Goal: Task Accomplishment & Management: Manage account settings

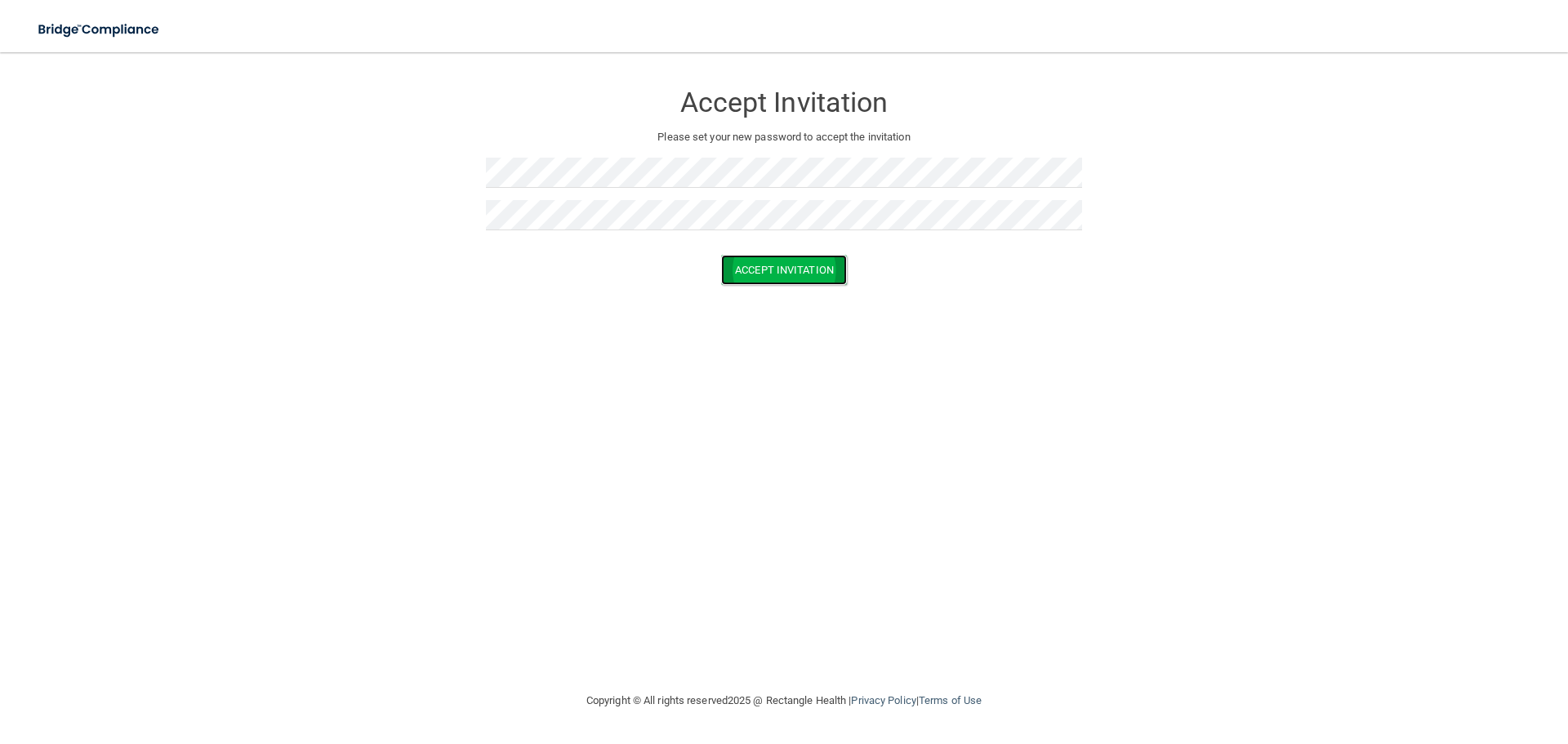
click at [803, 261] on button "Accept Invitation" at bounding box center [784, 270] width 125 height 31
click at [1081, 295] on div "Accept Invitation" at bounding box center [784, 294] width 1527 height 31
click at [1201, 145] on form "Accept Invitation Please set your new password to accept the invitation Token i…" at bounding box center [784, 198] width 1503 height 259
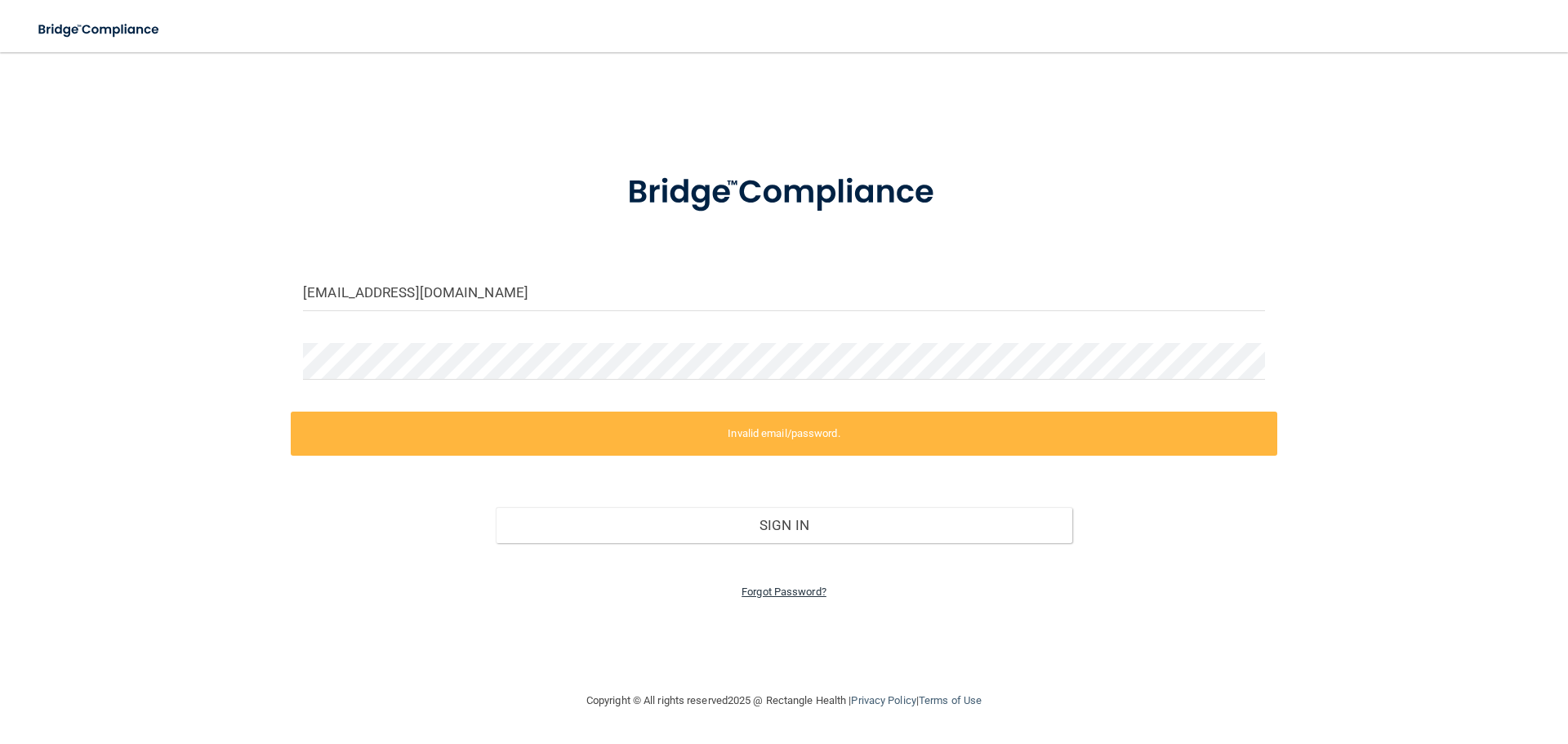
click at [791, 593] on link "Forgot Password?" at bounding box center [784, 591] width 85 height 12
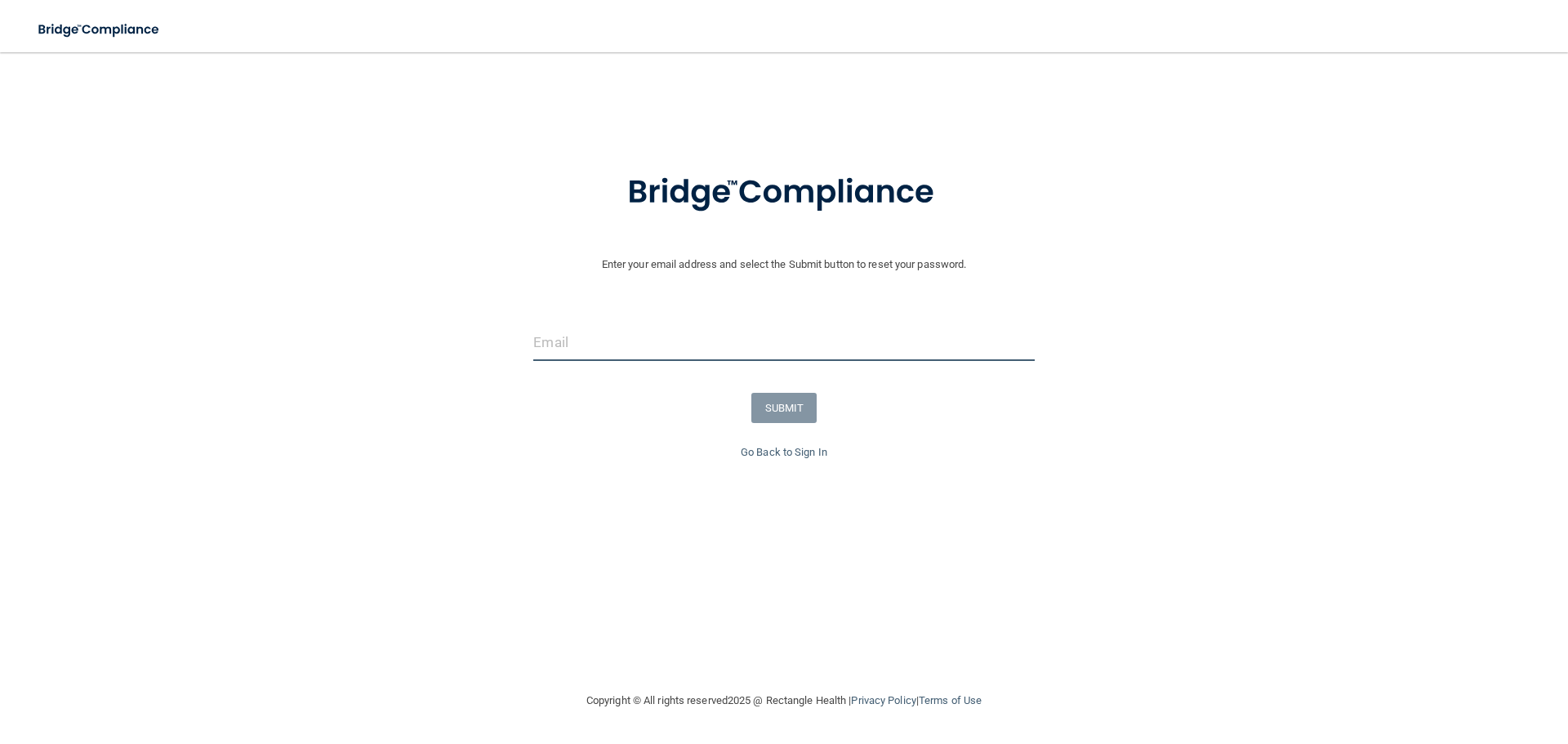
click at [641, 348] on input "email" at bounding box center [783, 342] width 501 height 36
type input "[EMAIL_ADDRESS][DOMAIN_NAME]"
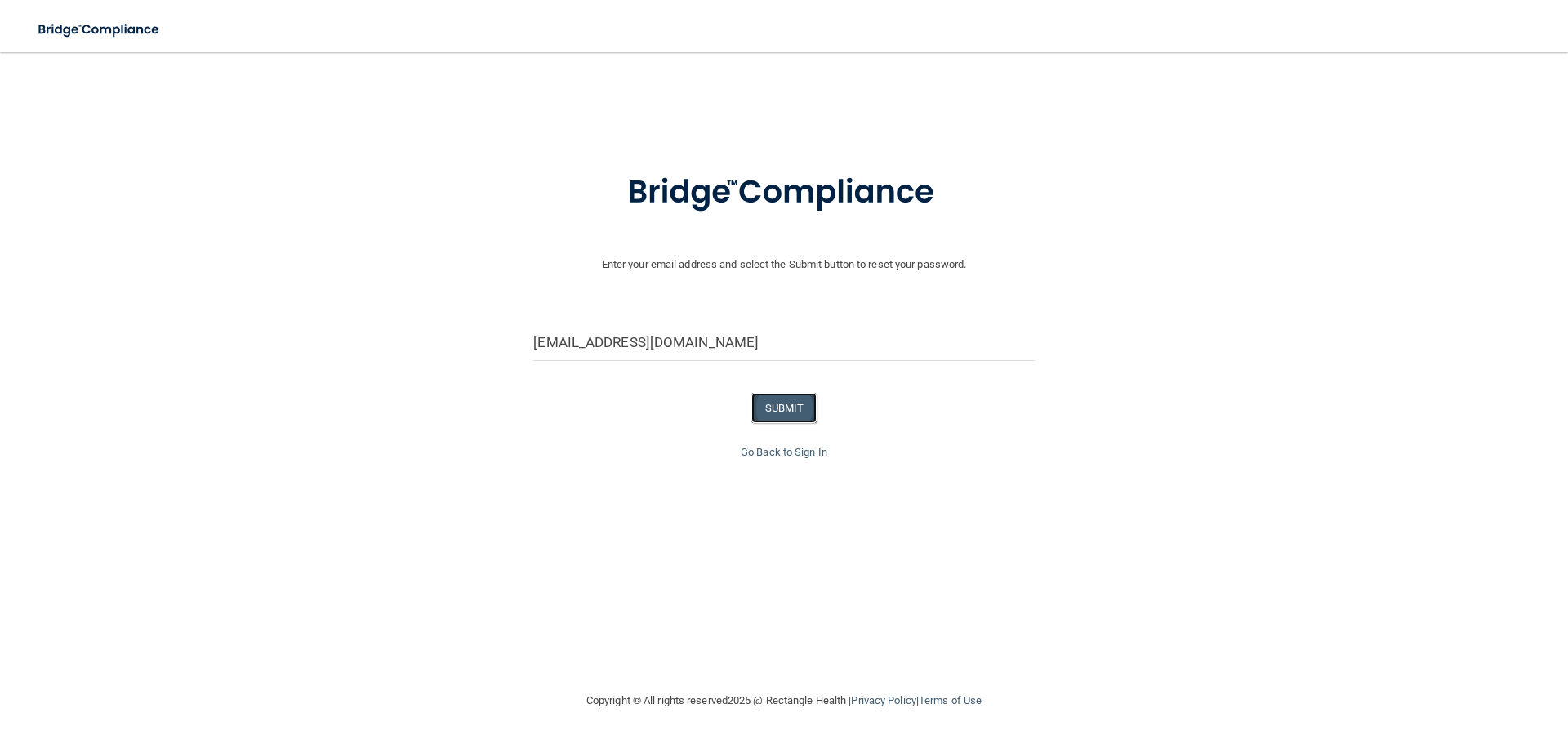
click at [803, 413] on button "SUBMIT" at bounding box center [785, 408] width 66 height 31
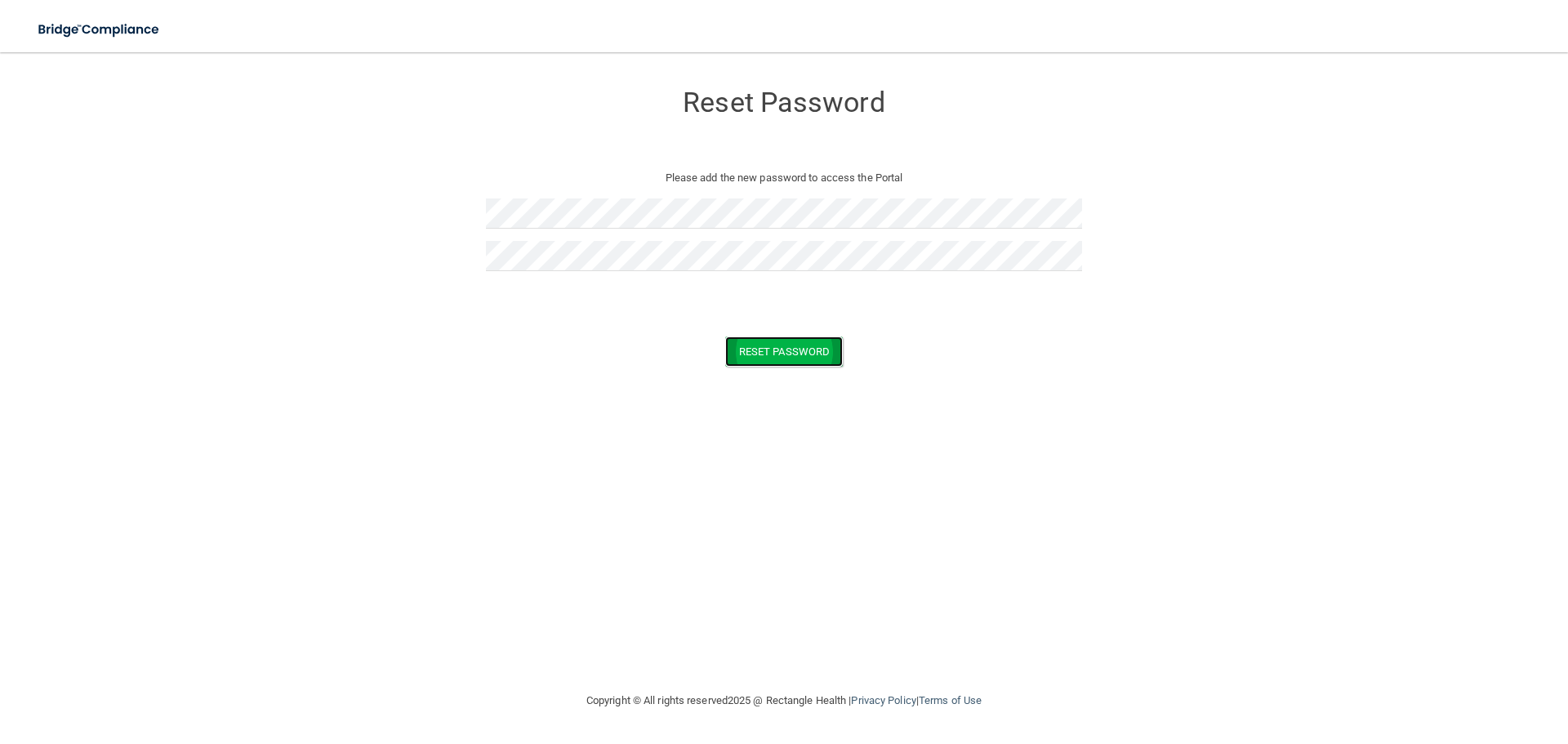
click at [753, 353] on button "Reset Password" at bounding box center [784, 352] width 118 height 31
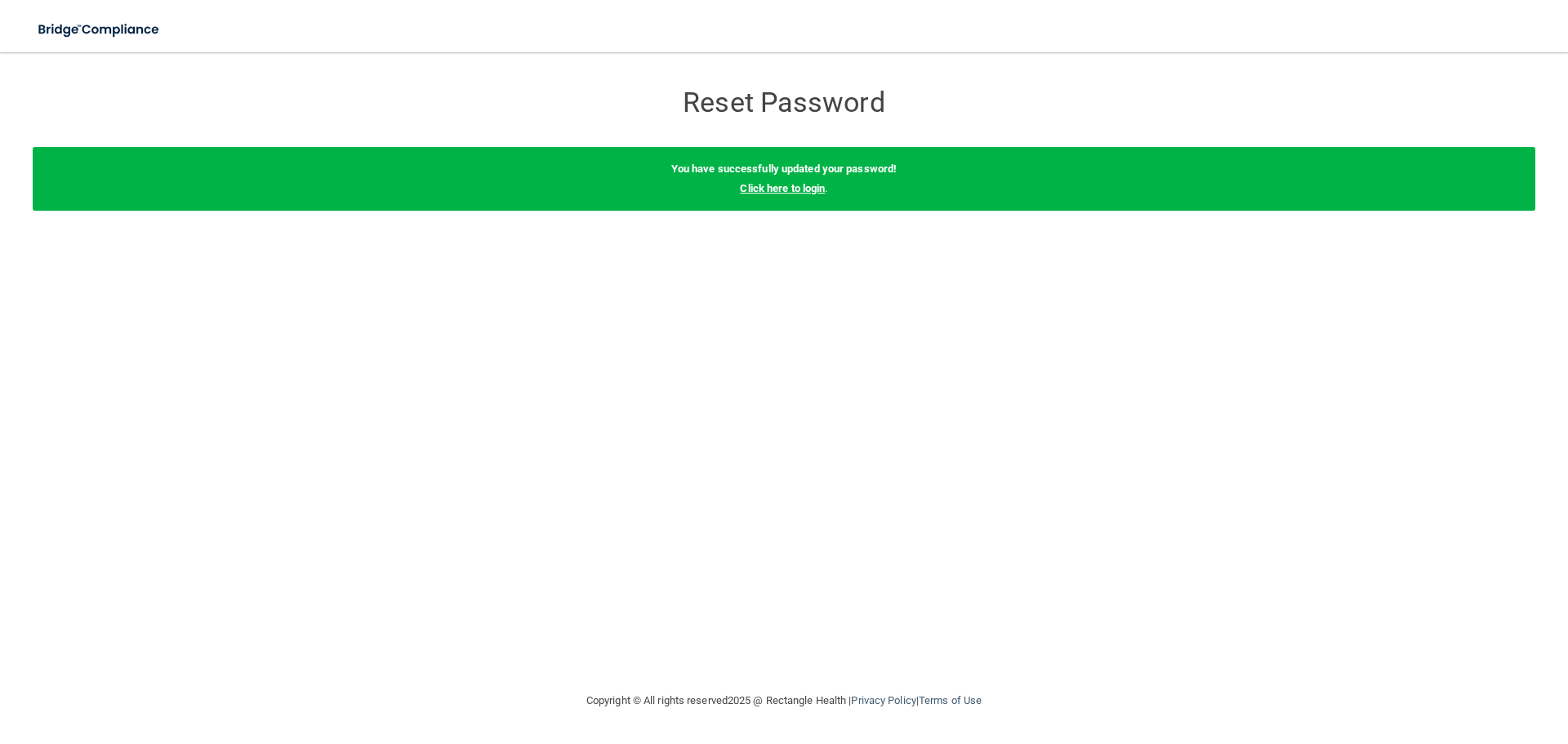
click at [796, 186] on link "Click here to login" at bounding box center [782, 188] width 85 height 12
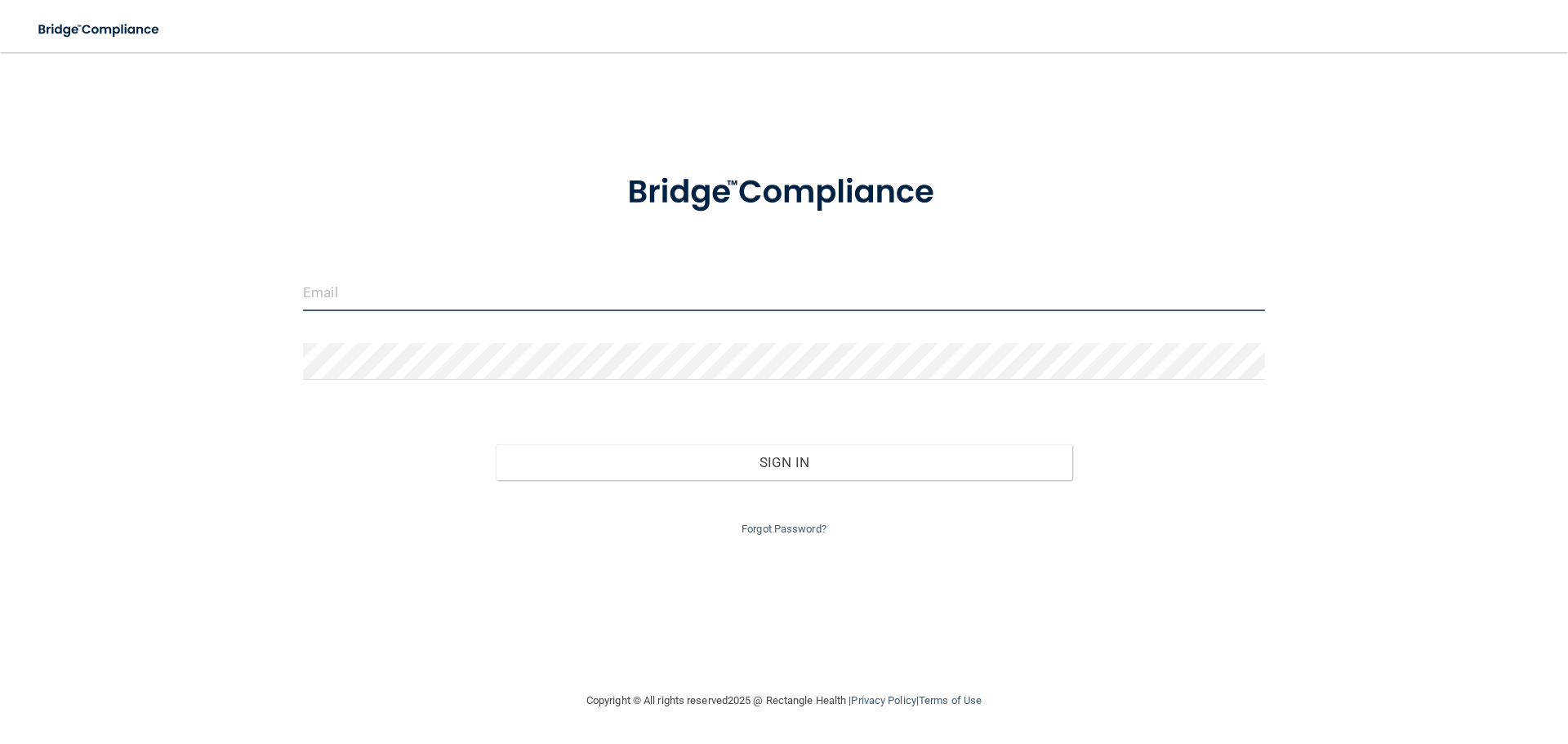
click at [552, 285] on input "email" at bounding box center [784, 292] width 962 height 36
type input "[EMAIL_ADDRESS][DOMAIN_NAME]"
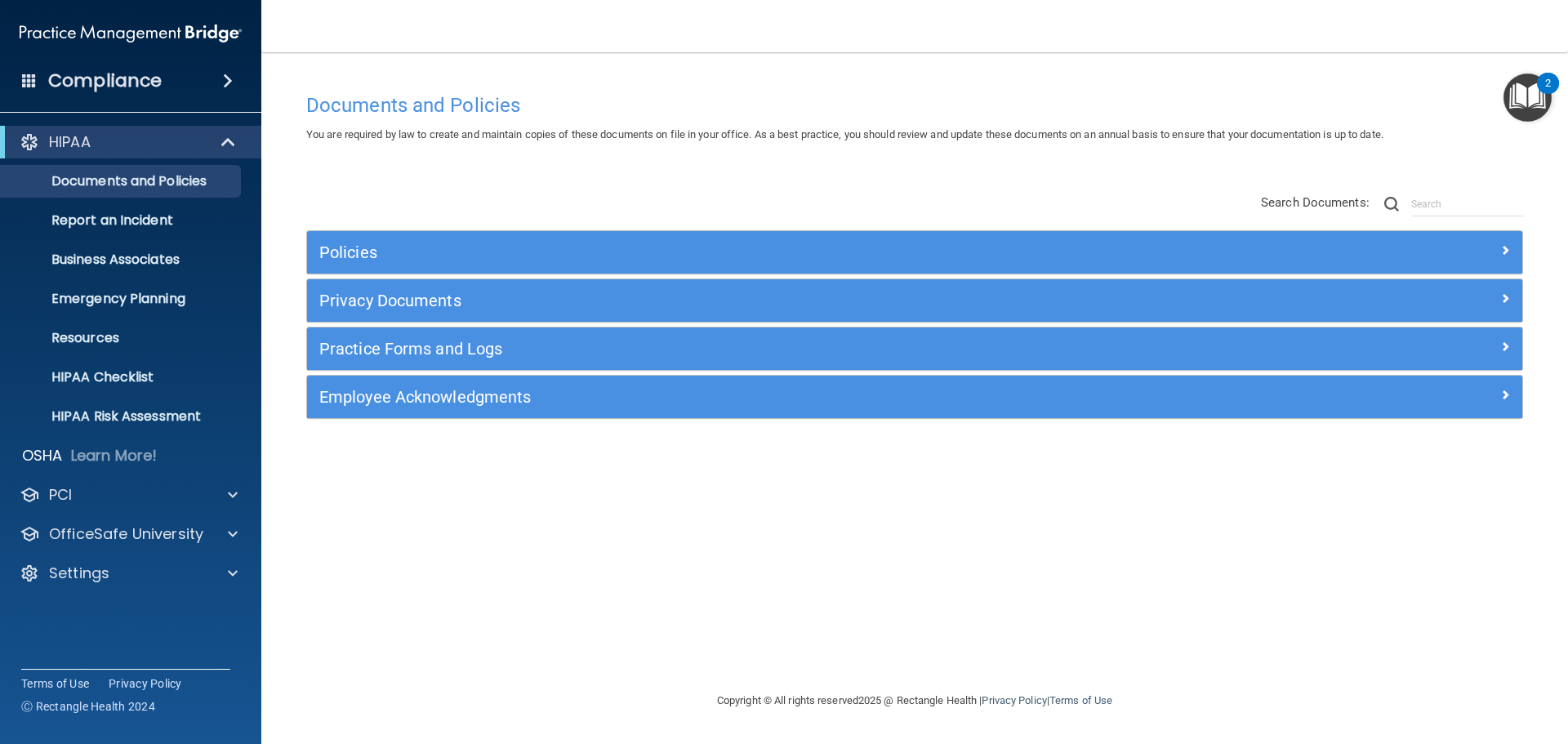
drag, startPoint x: 1321, startPoint y: 86, endPoint x: 1371, endPoint y: 89, distance: 50.1
click at [1321, 86] on div "Documents and Policies" at bounding box center [915, 104] width 1242 height 40
click at [1363, 96] on h4 "Documents and Policies" at bounding box center [915, 105] width 1217 height 21
click at [1111, 502] on div "Documents and Policies You are required by law to create and maintain copies of…" at bounding box center [915, 387] width 1242 height 606
click at [101, 72] on h4 "Compliance" at bounding box center [105, 81] width 114 height 23
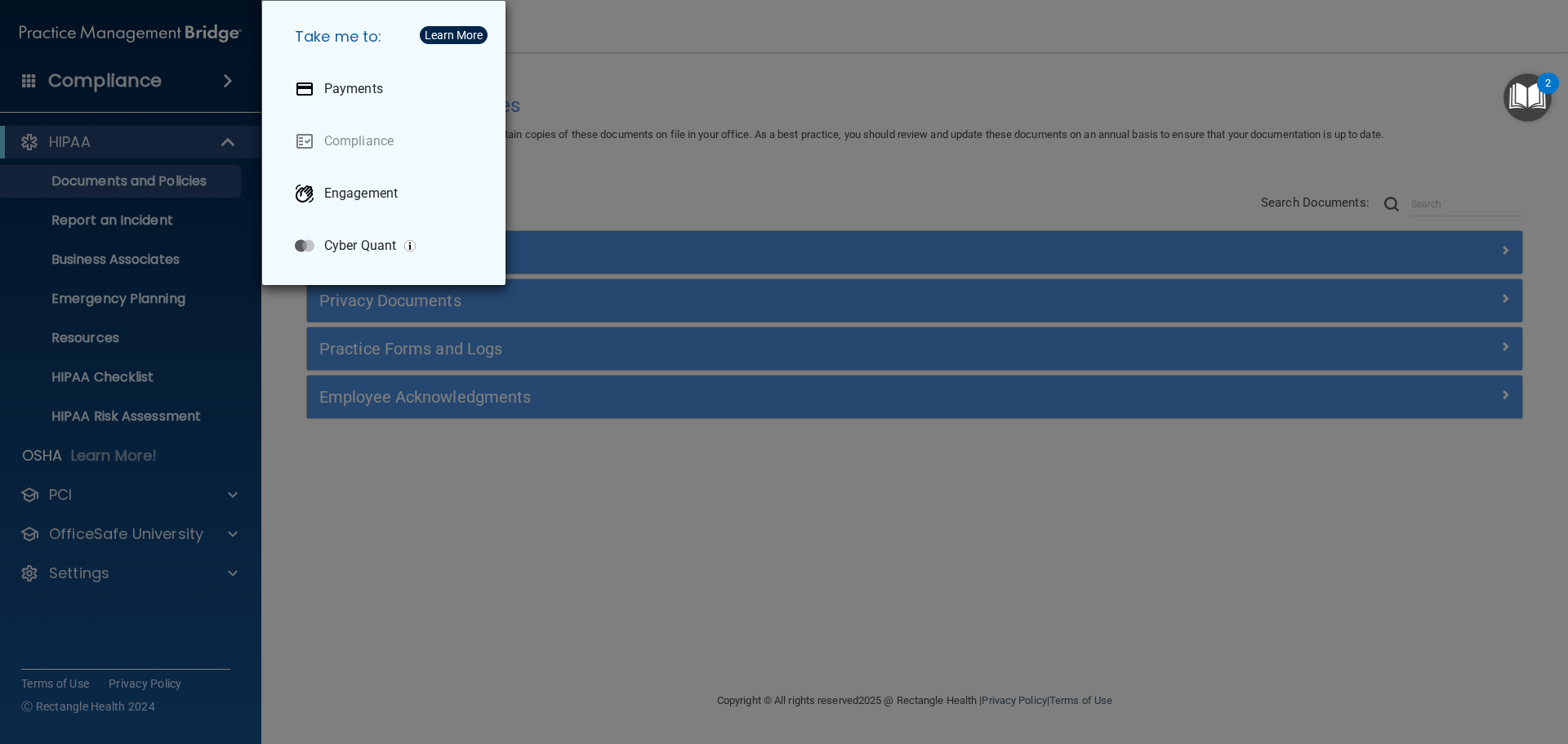
click at [730, 84] on div "Take me to: Payments Compliance Engagement Cyber Quant" at bounding box center [784, 372] width 1568 height 744
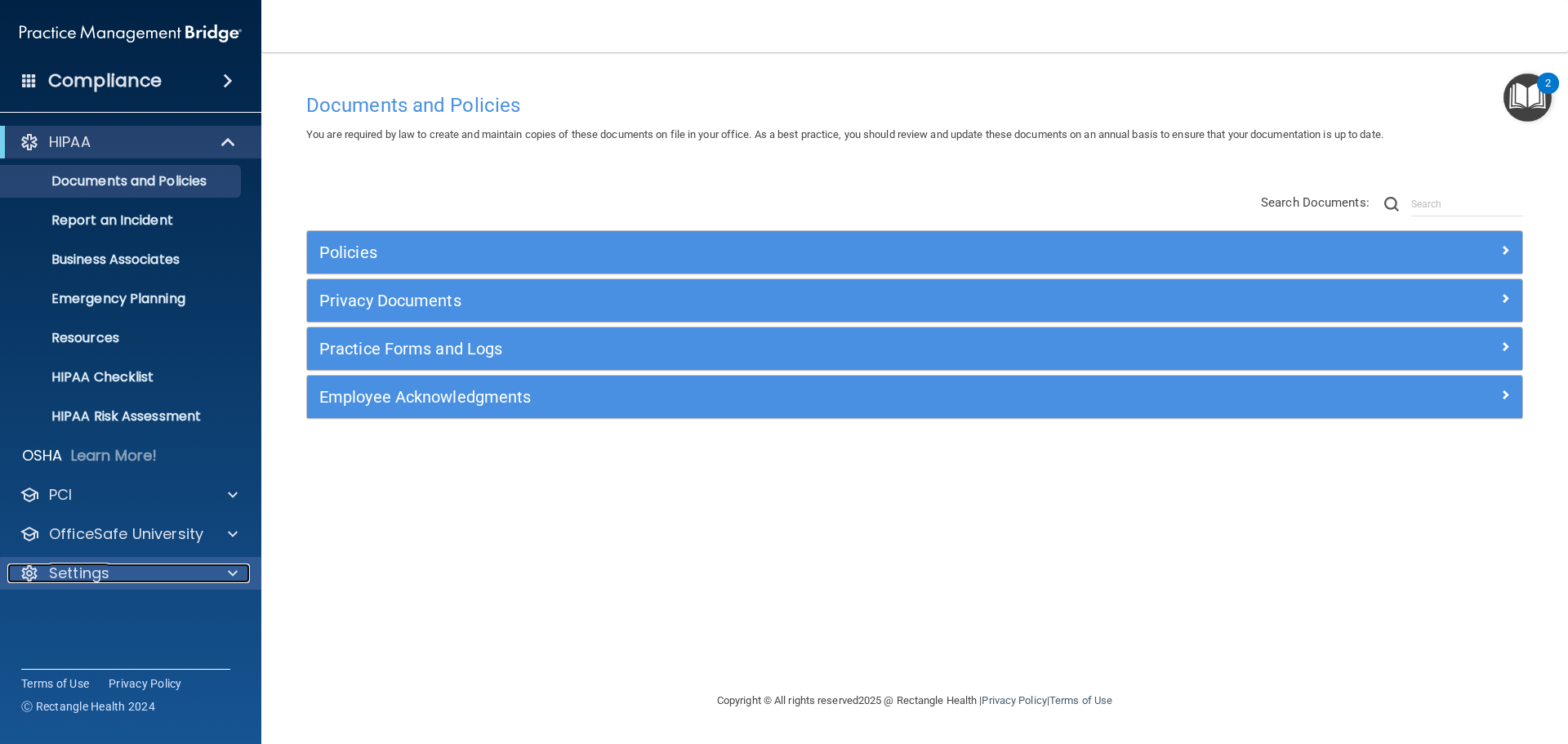
click at [89, 575] on p "Settings" at bounding box center [79, 573] width 60 height 19
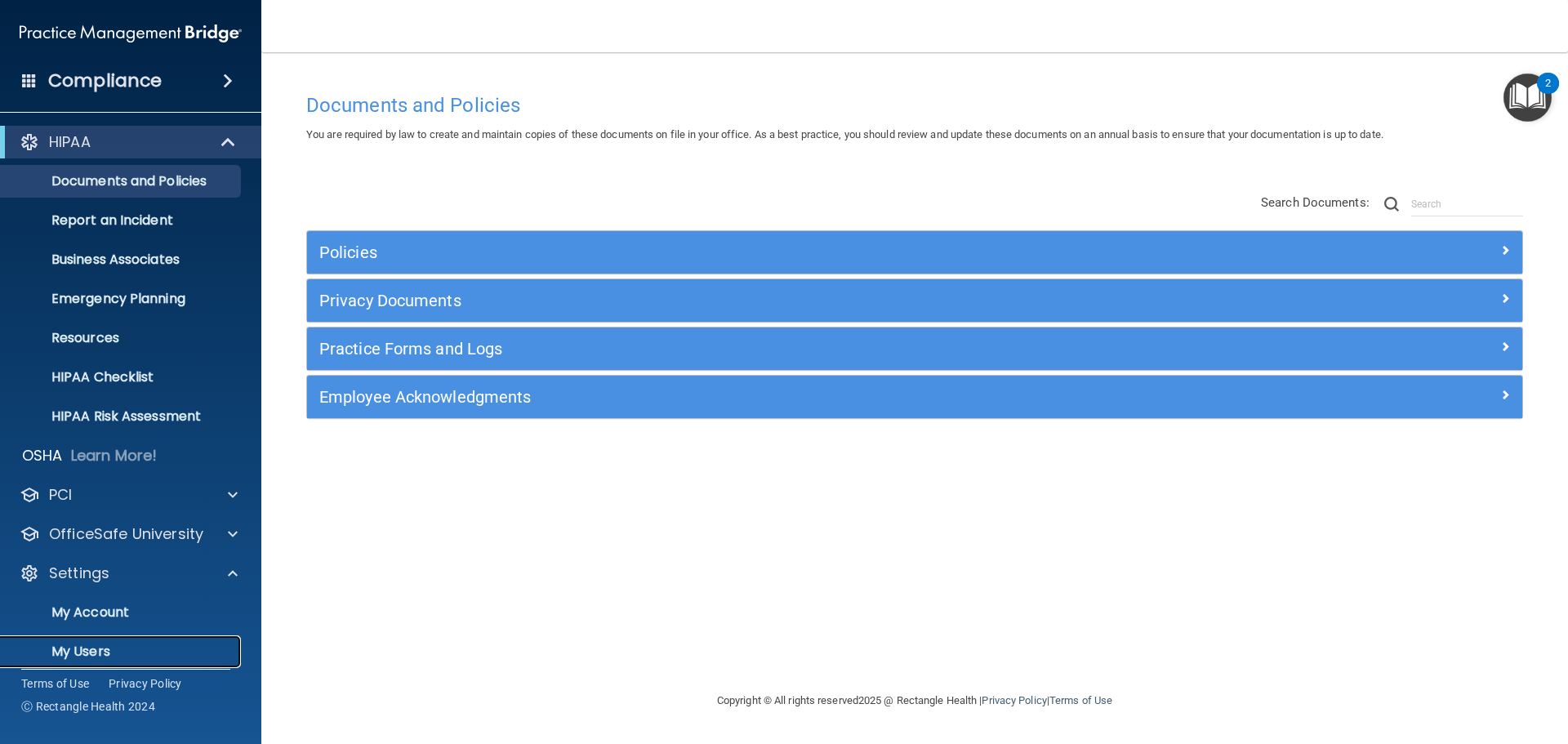
click at [80, 651] on p "My Users" at bounding box center [122, 651] width 223 height 16
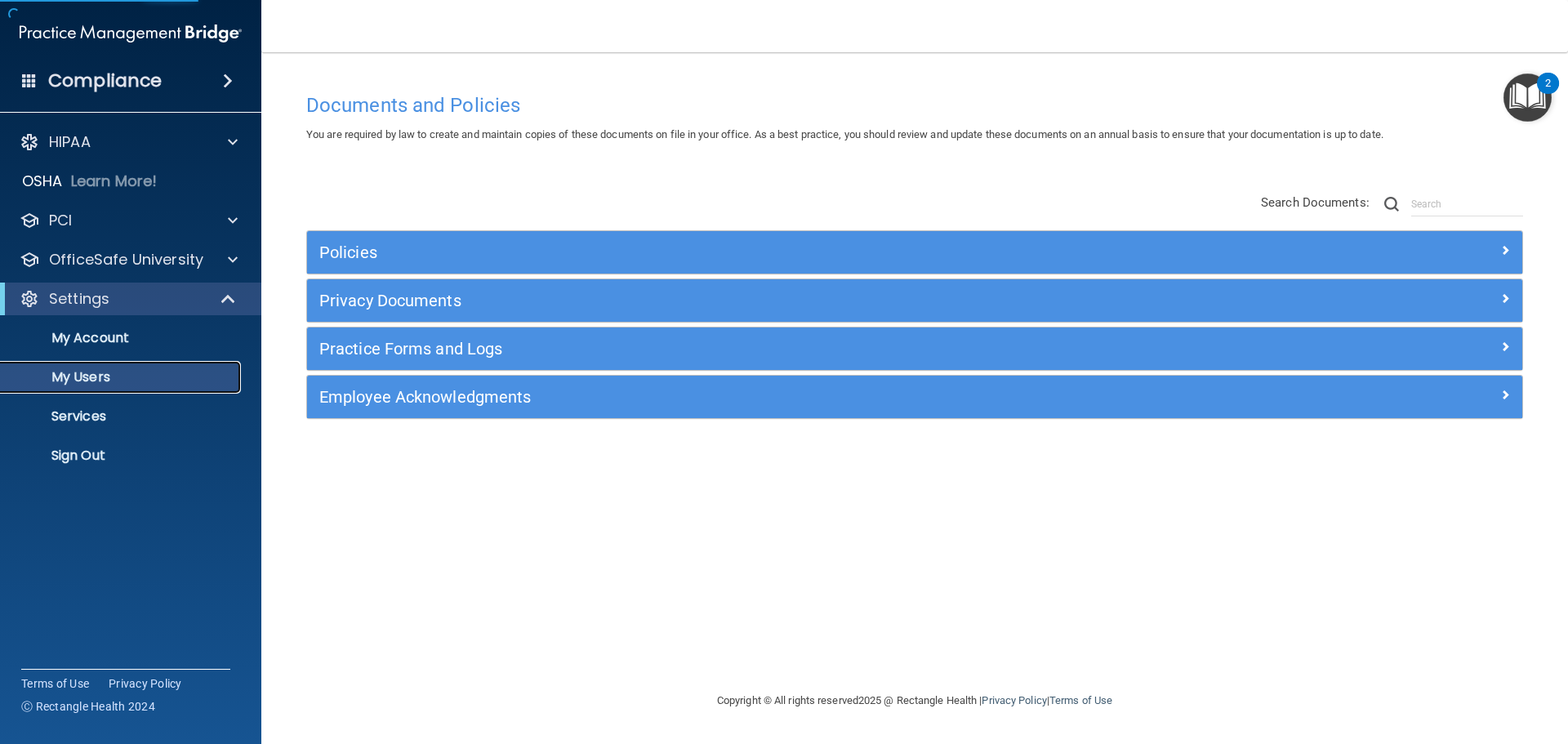
select select "20"
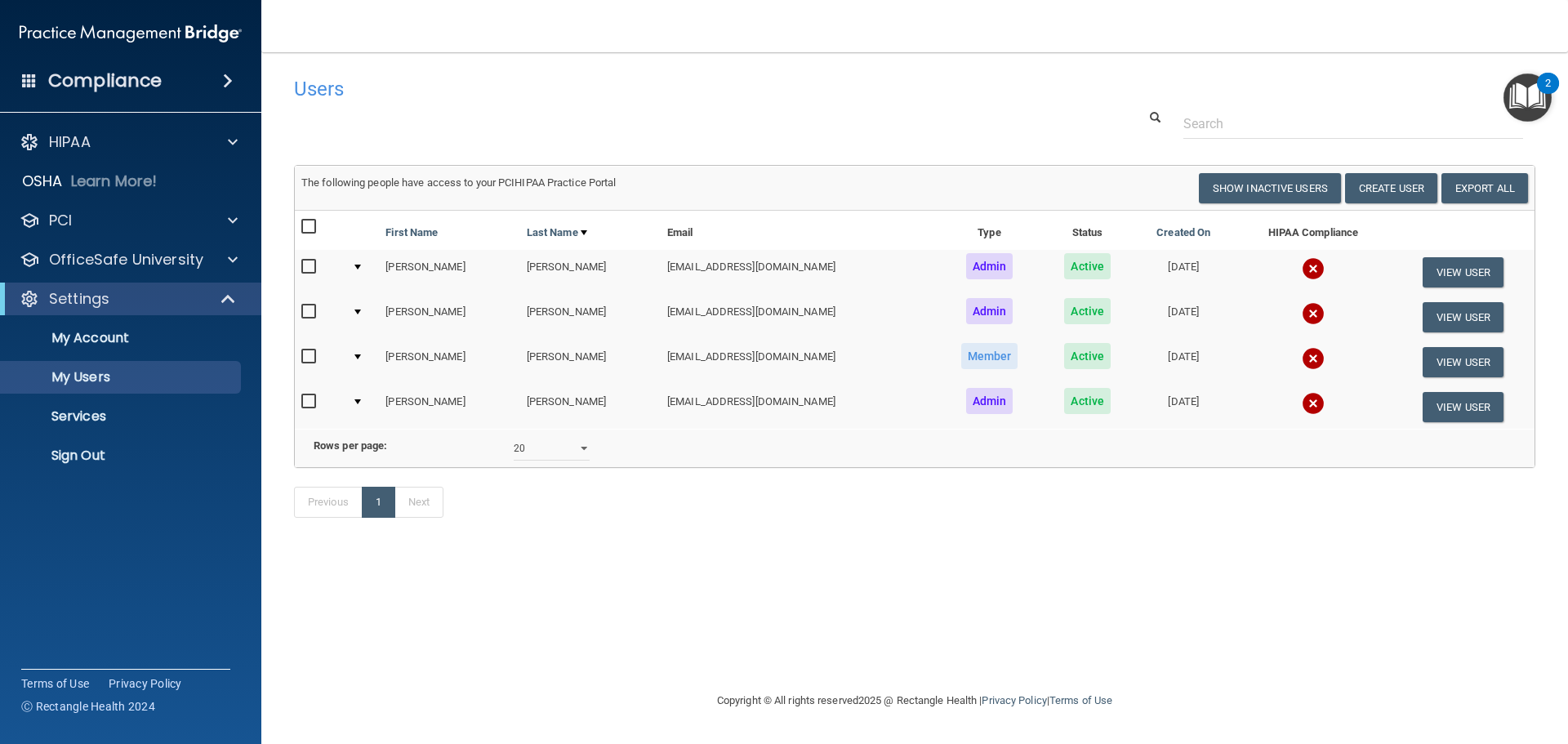
click at [690, 102] on div "Users" at bounding box center [650, 88] width 738 height 40
